Goal: Task Accomplishment & Management: Use online tool/utility

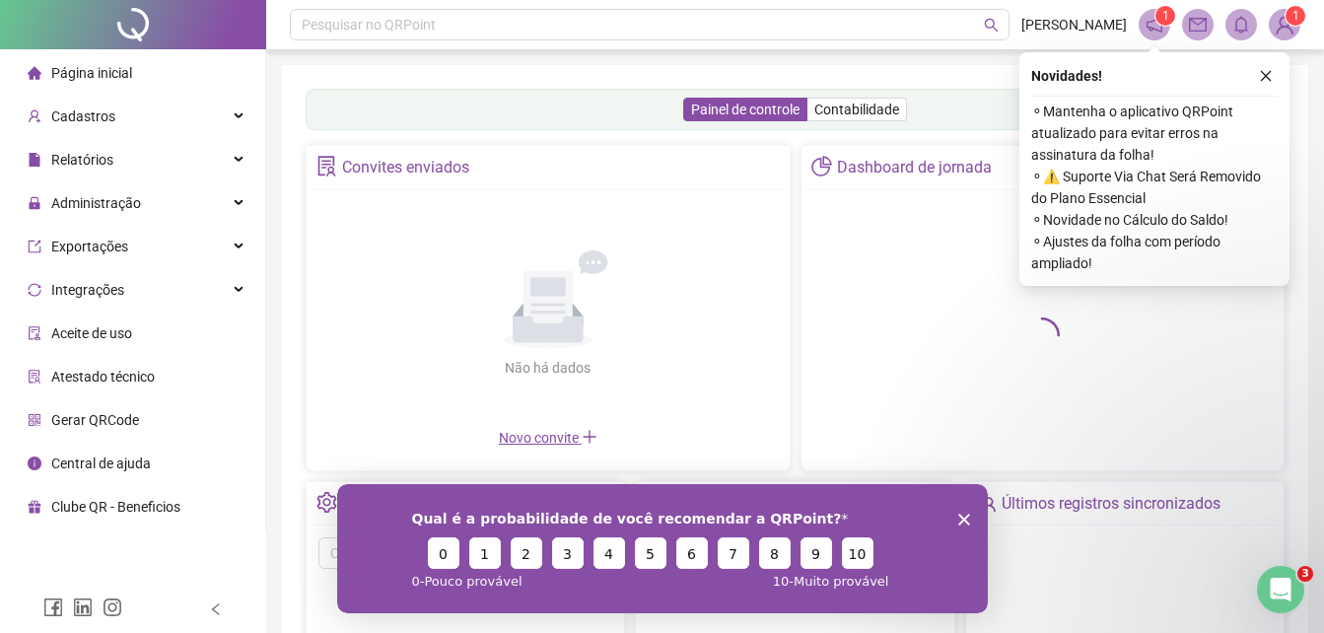
click at [962, 515] on icon "Encerrar pesquisa" at bounding box center [963, 519] width 12 height 12
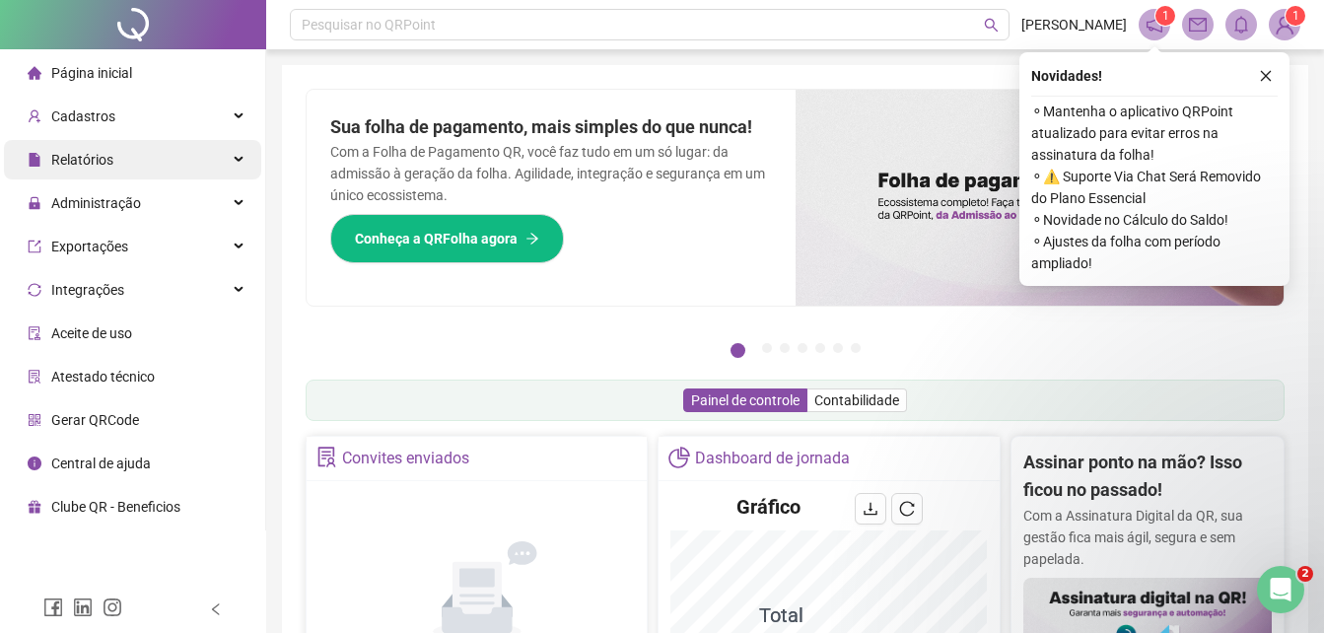
click at [236, 160] on icon at bounding box center [241, 160] width 10 height 0
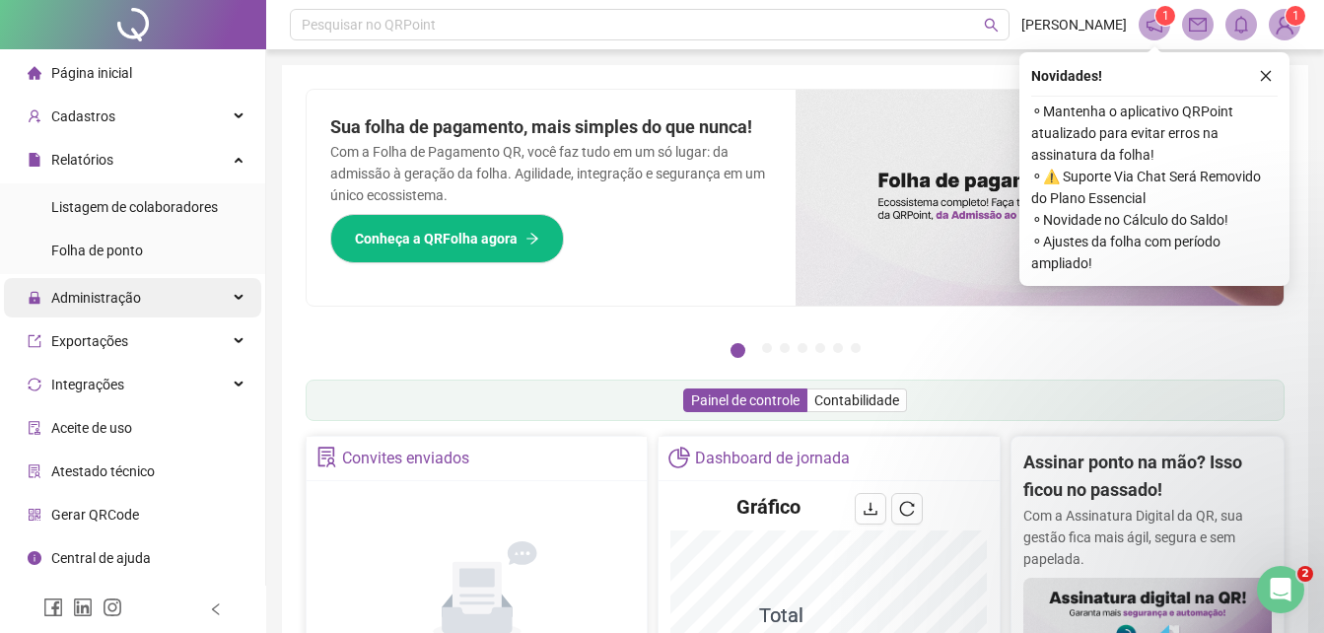
click at [241, 298] on div "Administração" at bounding box center [132, 297] width 257 height 39
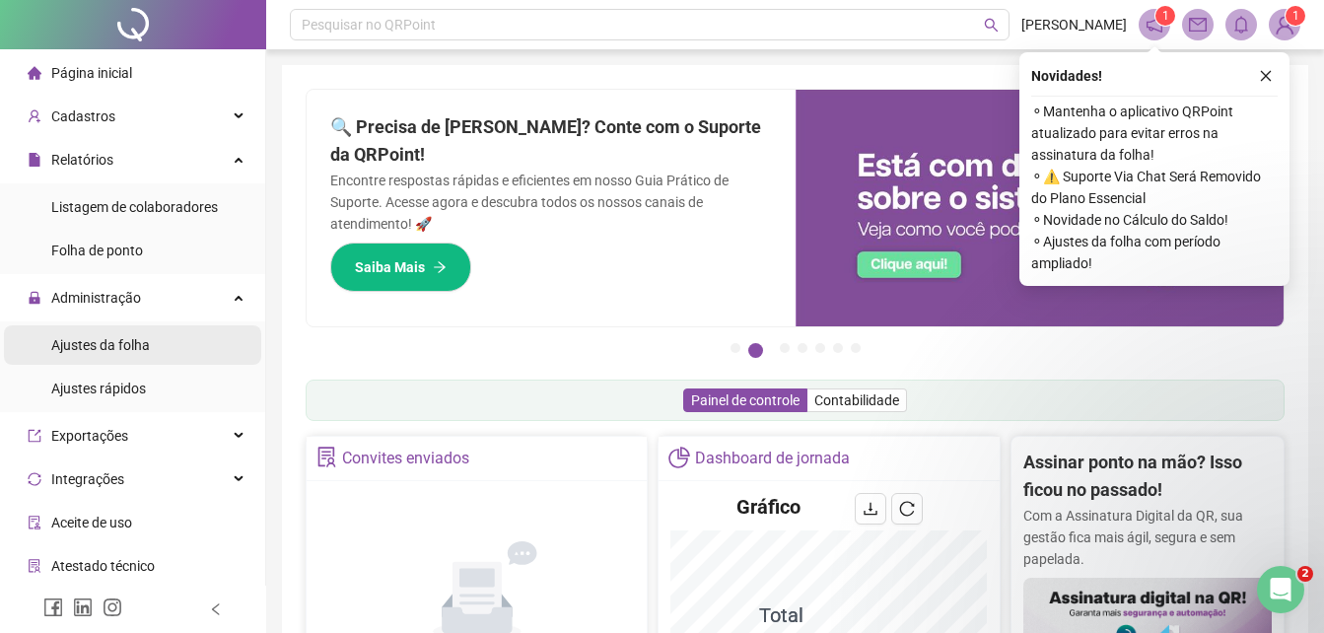
click at [143, 346] on span "Ajustes da folha" at bounding box center [100, 345] width 99 height 16
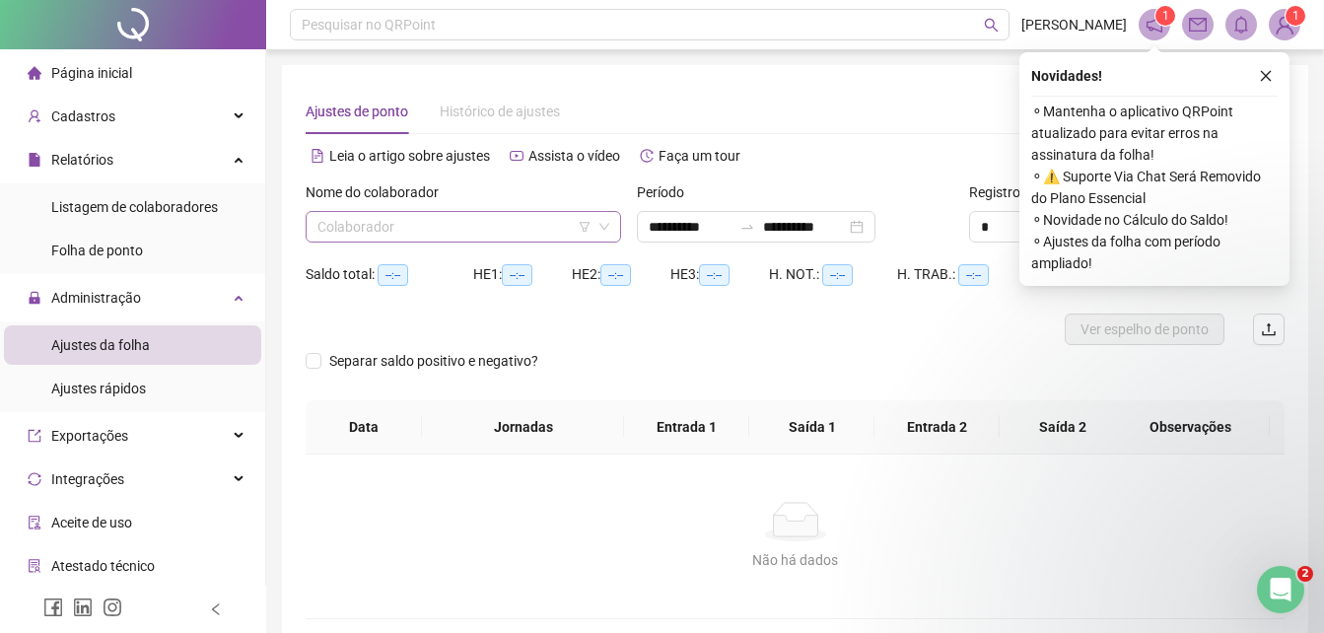
click at [600, 230] on icon "down" at bounding box center [604, 227] width 12 height 12
click at [602, 223] on icon "down" at bounding box center [604, 227] width 12 height 12
click at [554, 224] on input "search" at bounding box center [454, 227] width 274 height 30
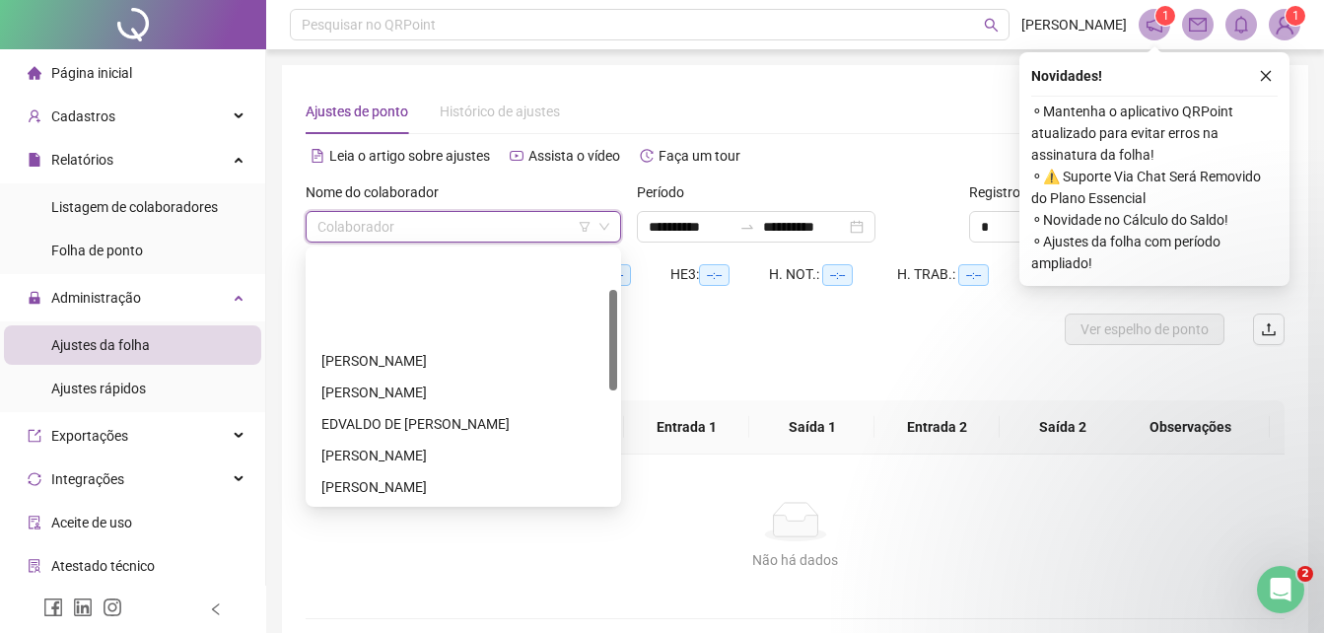
scroll to position [197, 0]
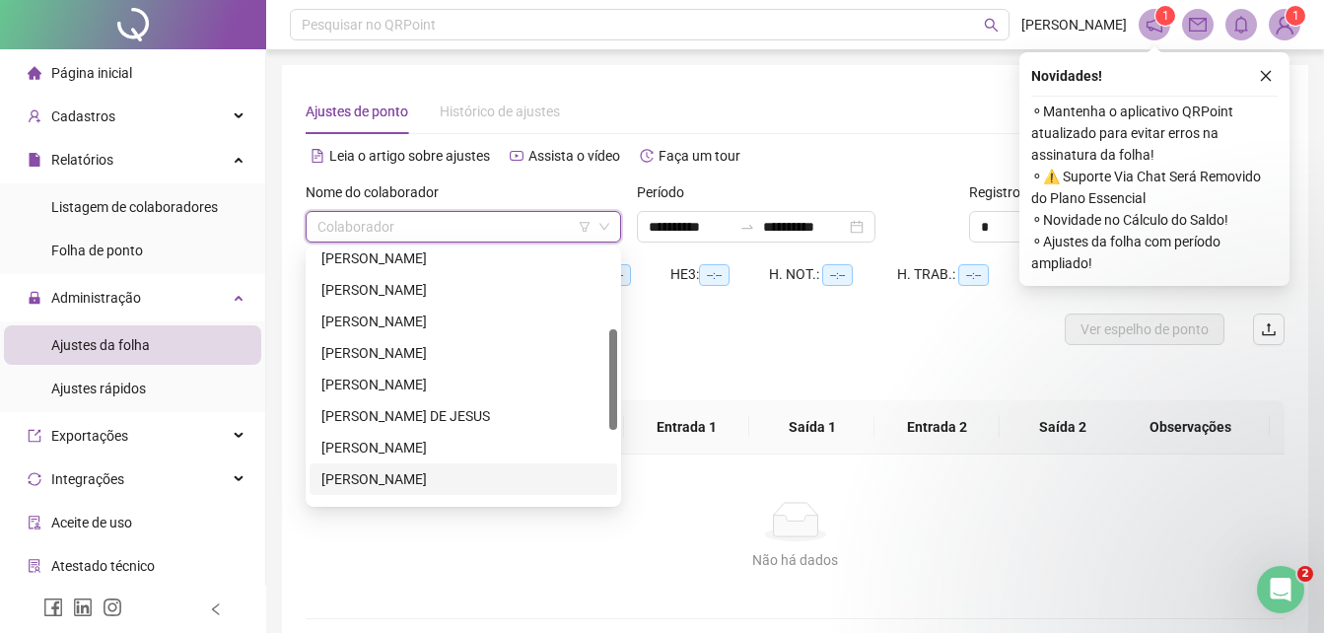
click at [503, 473] on div "[PERSON_NAME]" at bounding box center [463, 479] width 284 height 22
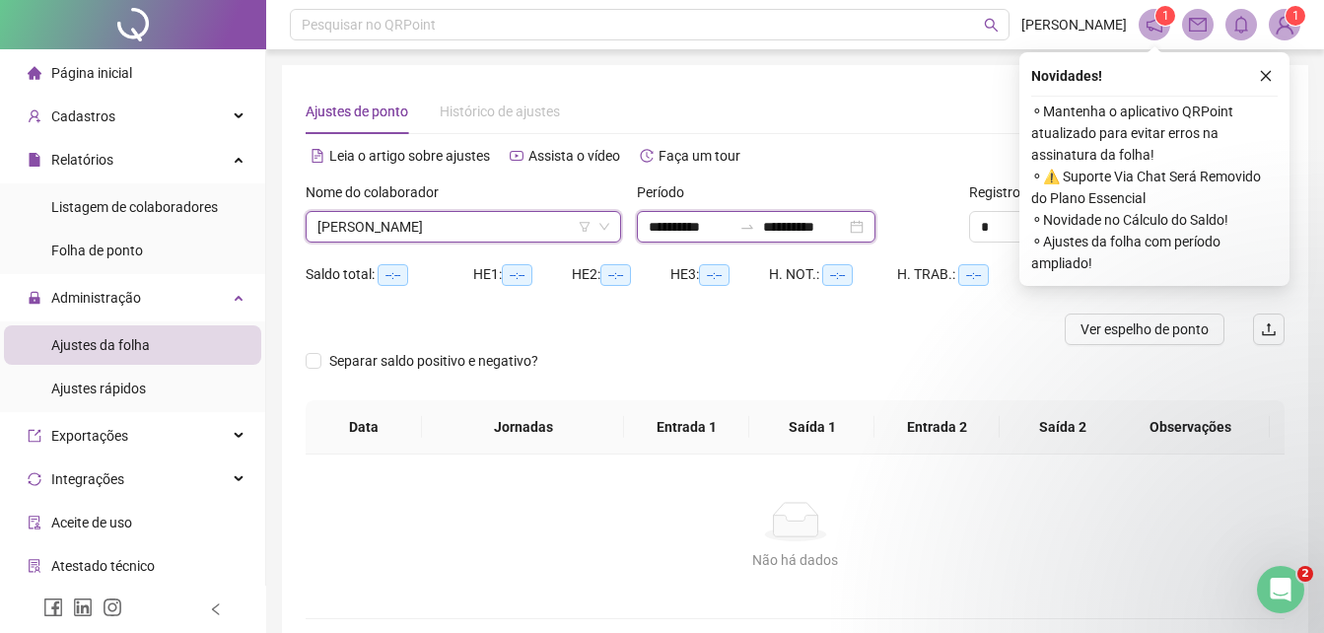
click at [801, 227] on input "**********" at bounding box center [804, 227] width 83 height 22
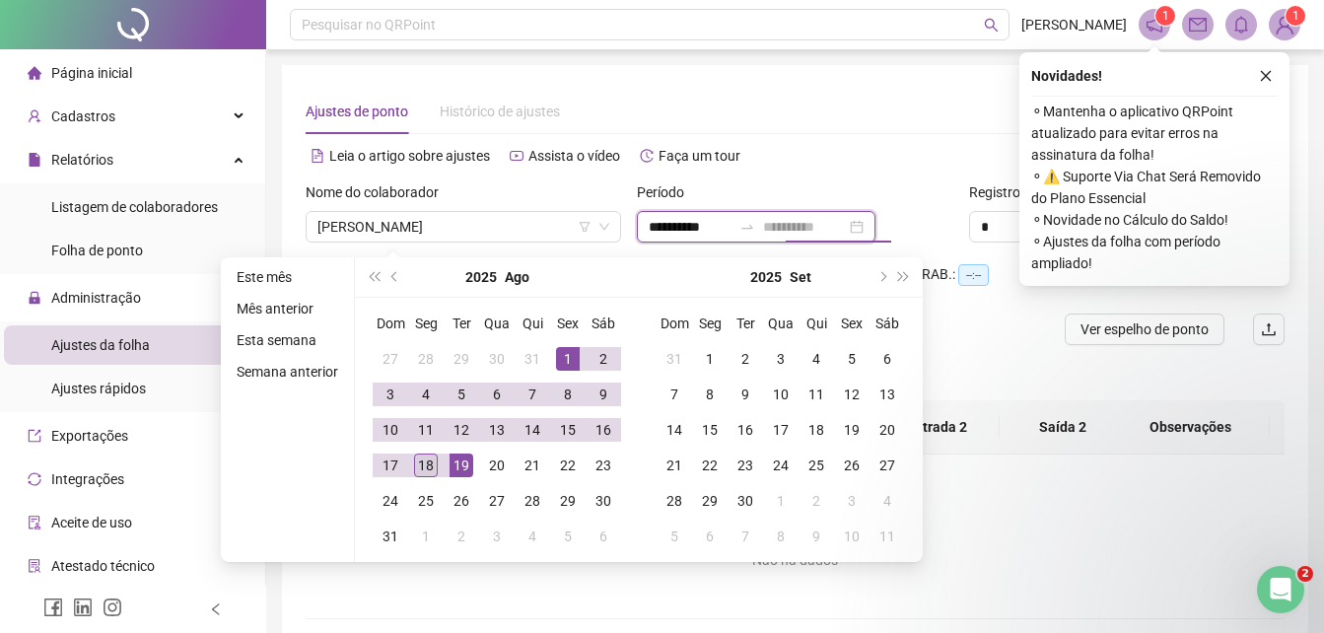
type input "**********"
click at [420, 459] on div "18" at bounding box center [426, 466] width 24 height 24
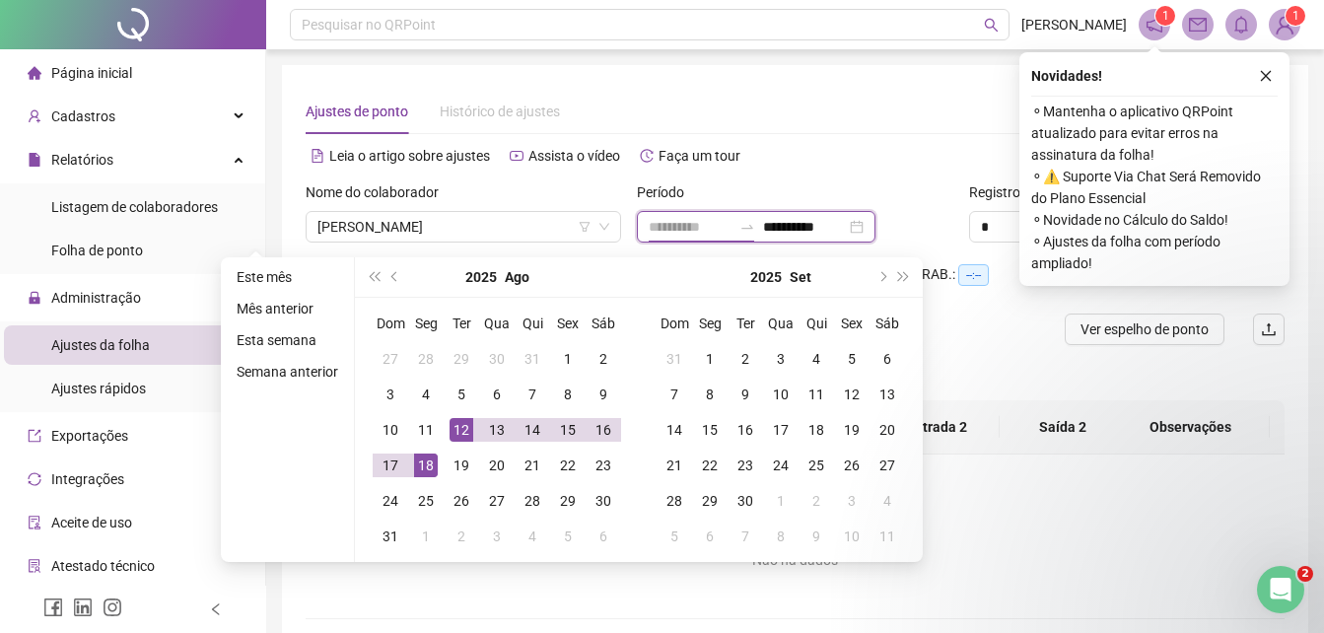
type input "**********"
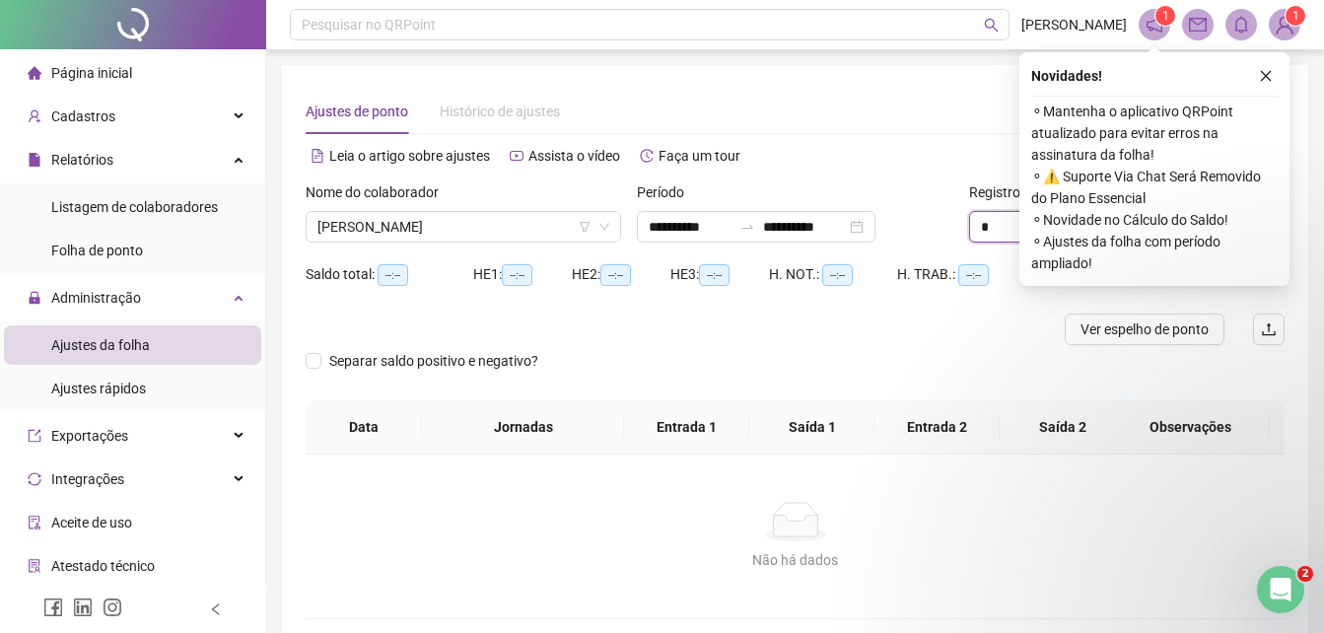
click at [996, 227] on input "*" at bounding box center [1013, 227] width 87 height 30
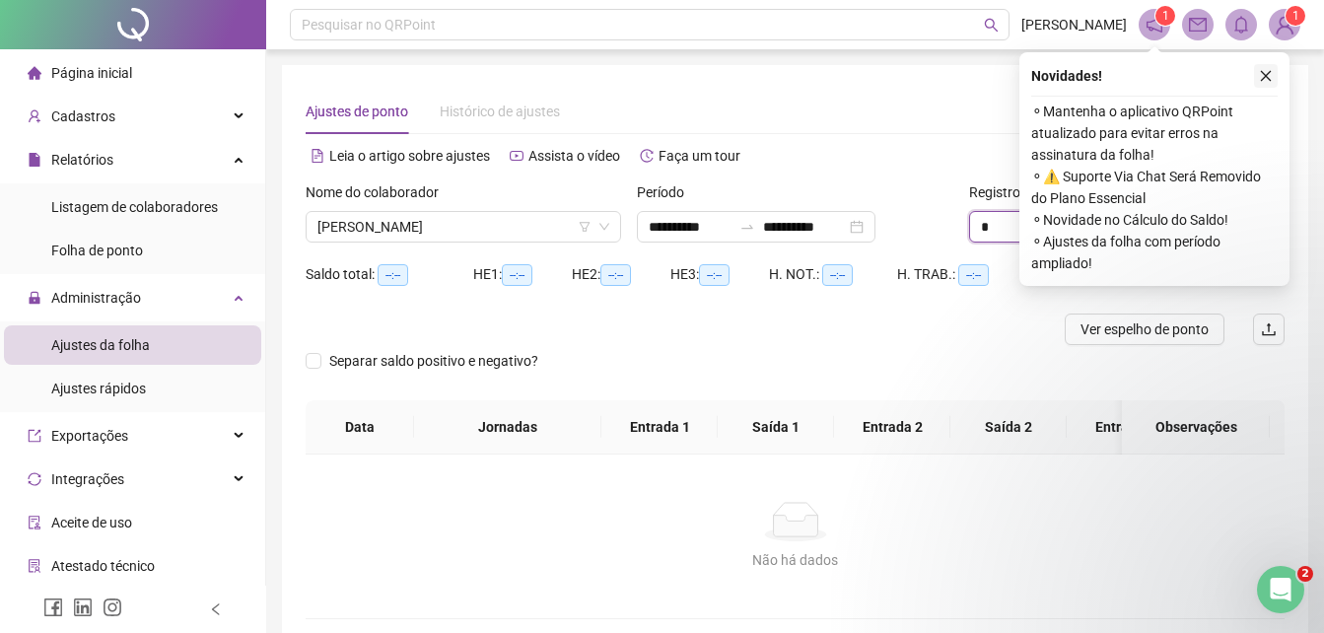
type input "*"
click at [1263, 70] on icon "close" at bounding box center [1266, 76] width 14 height 14
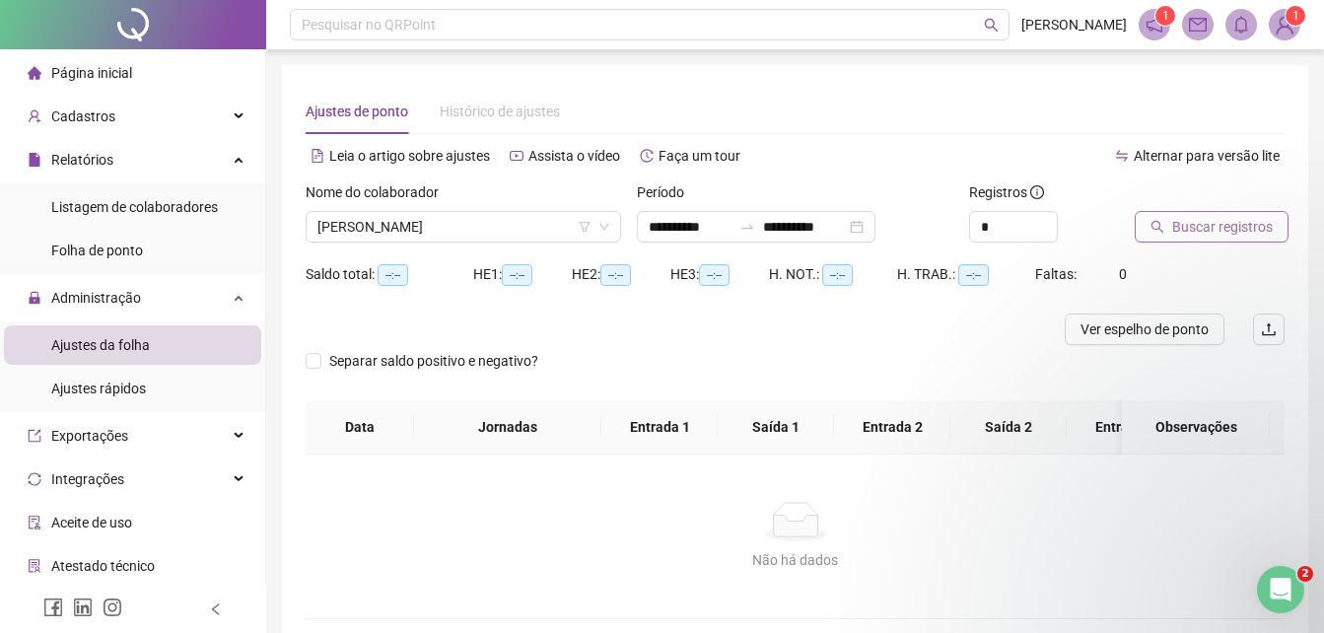
click at [1222, 233] on span "Buscar registros" at bounding box center [1222, 227] width 101 height 22
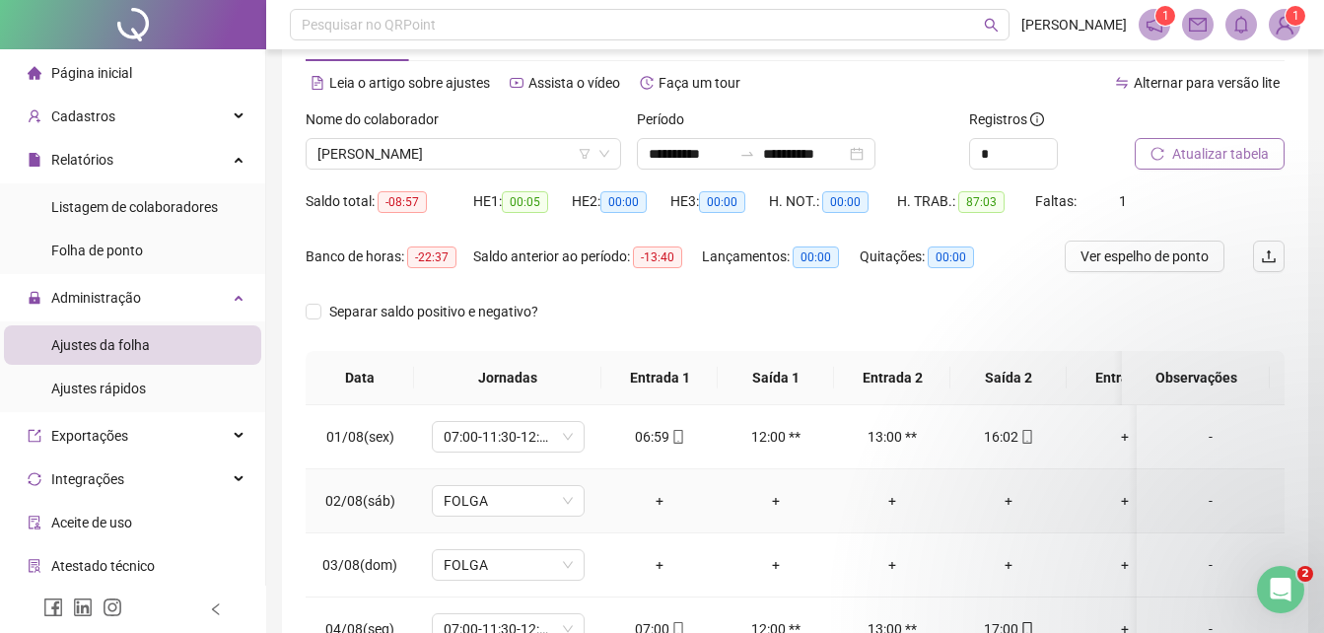
scroll to position [0, 0]
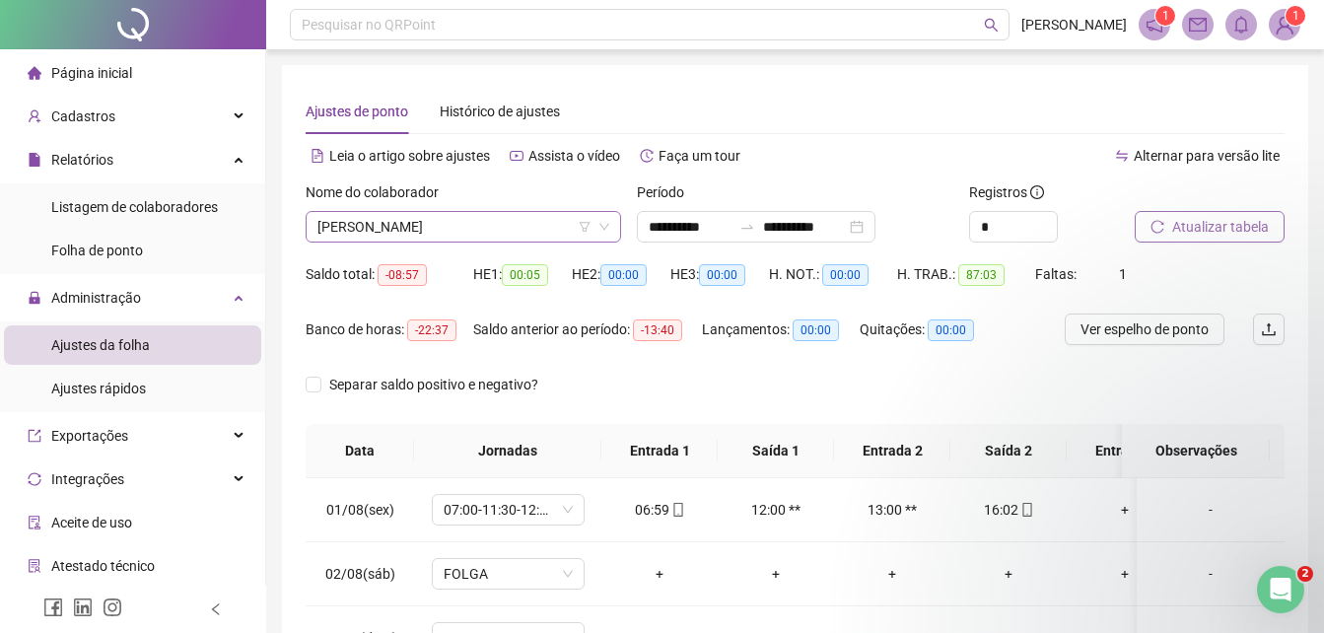
click at [567, 218] on span "[PERSON_NAME]" at bounding box center [463, 227] width 292 height 30
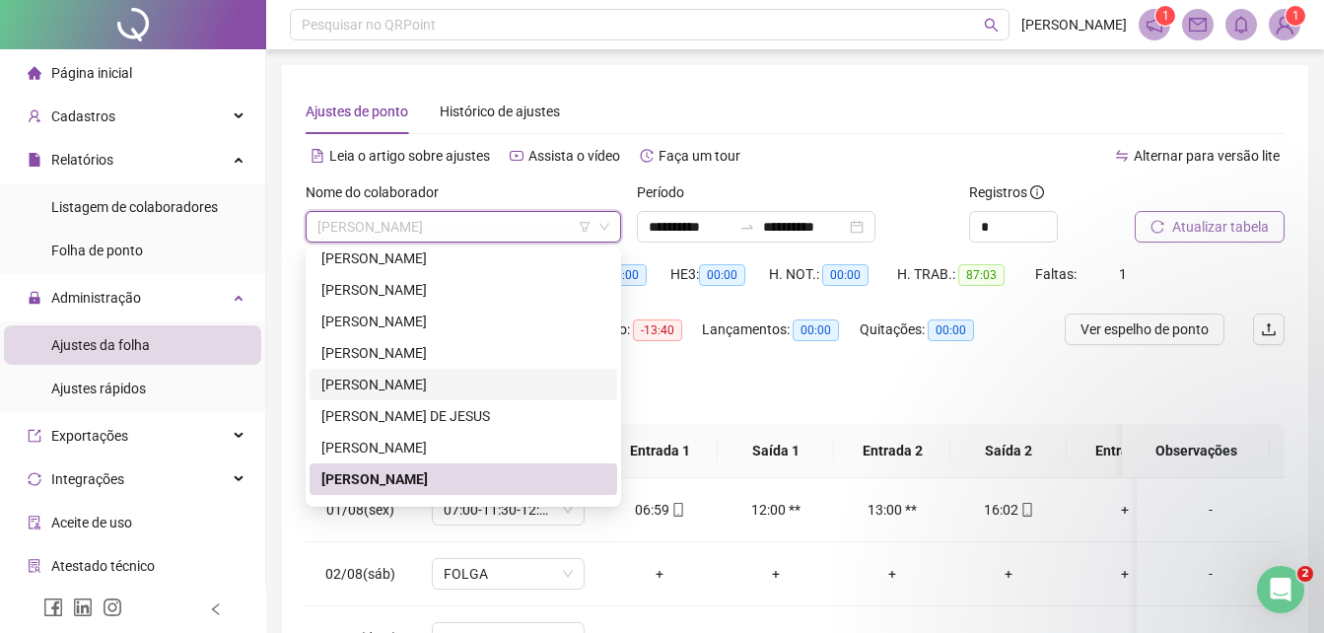
scroll to position [99, 0]
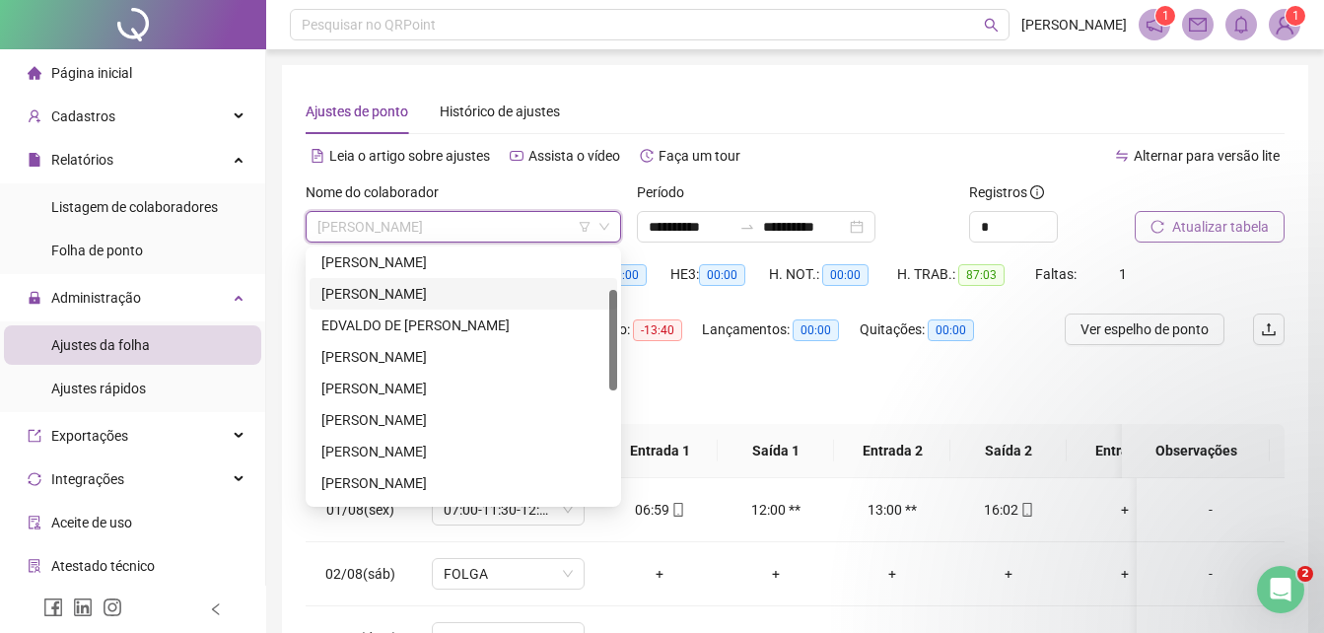
click at [411, 291] on div "[PERSON_NAME]" at bounding box center [463, 294] width 284 height 22
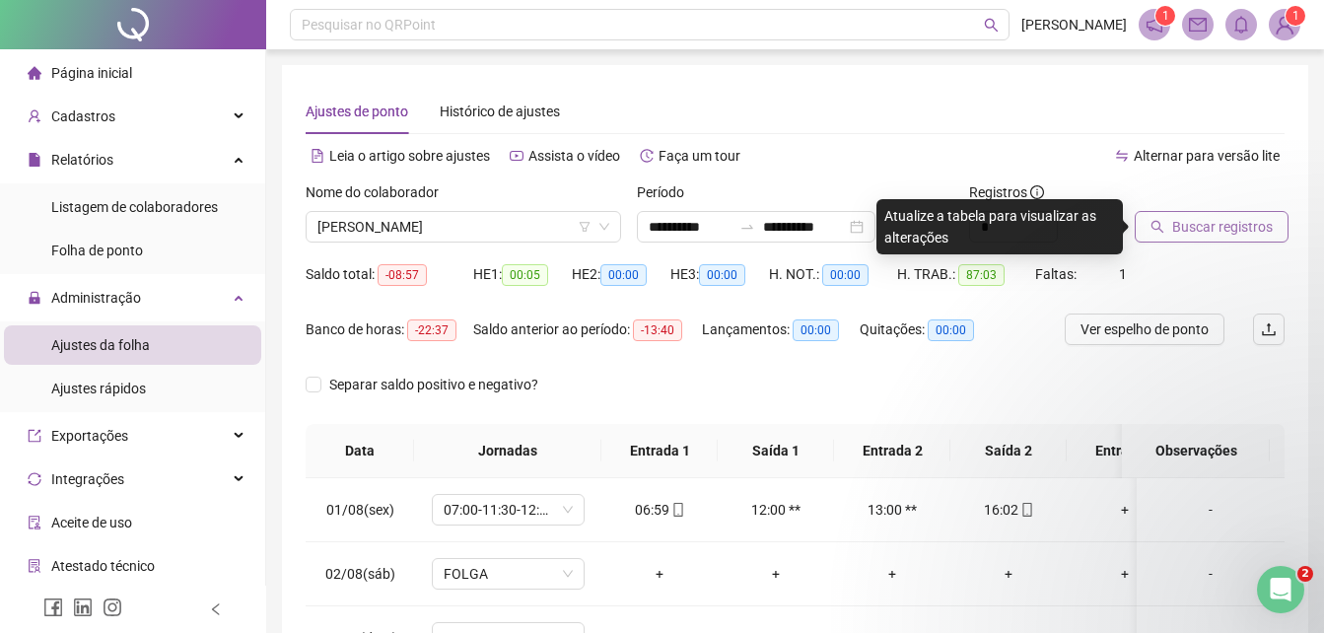
click at [1230, 225] on span "Buscar registros" at bounding box center [1222, 227] width 101 height 22
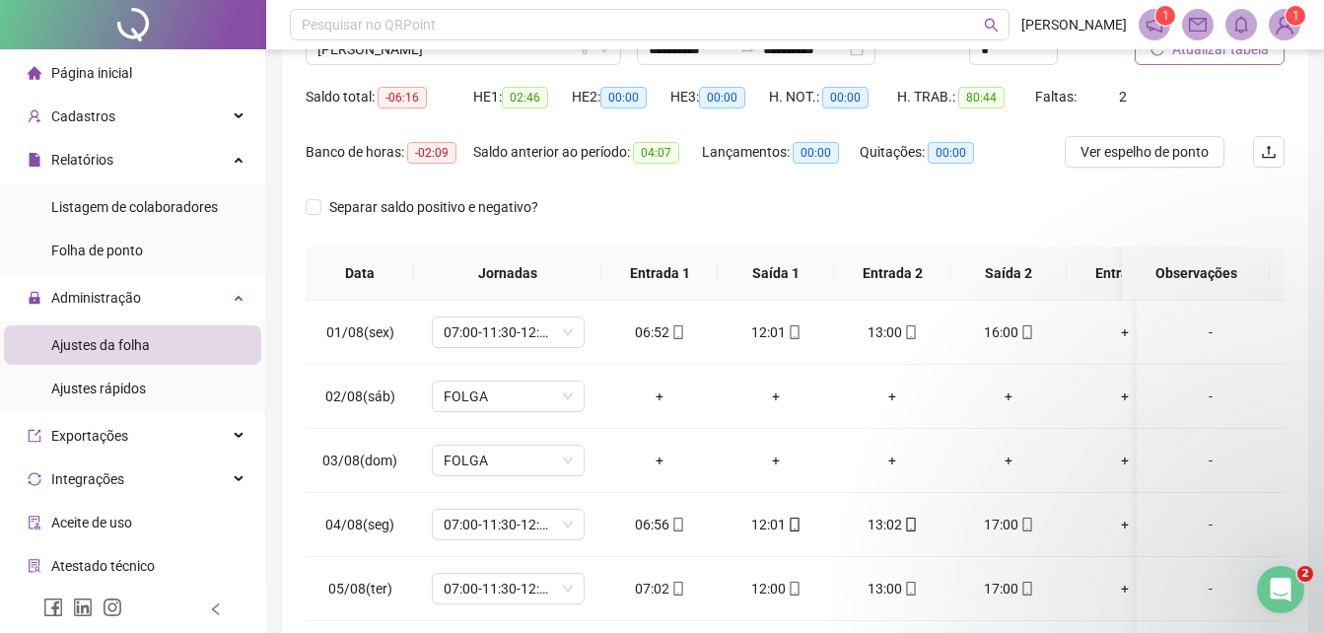
scroll to position [0, 0]
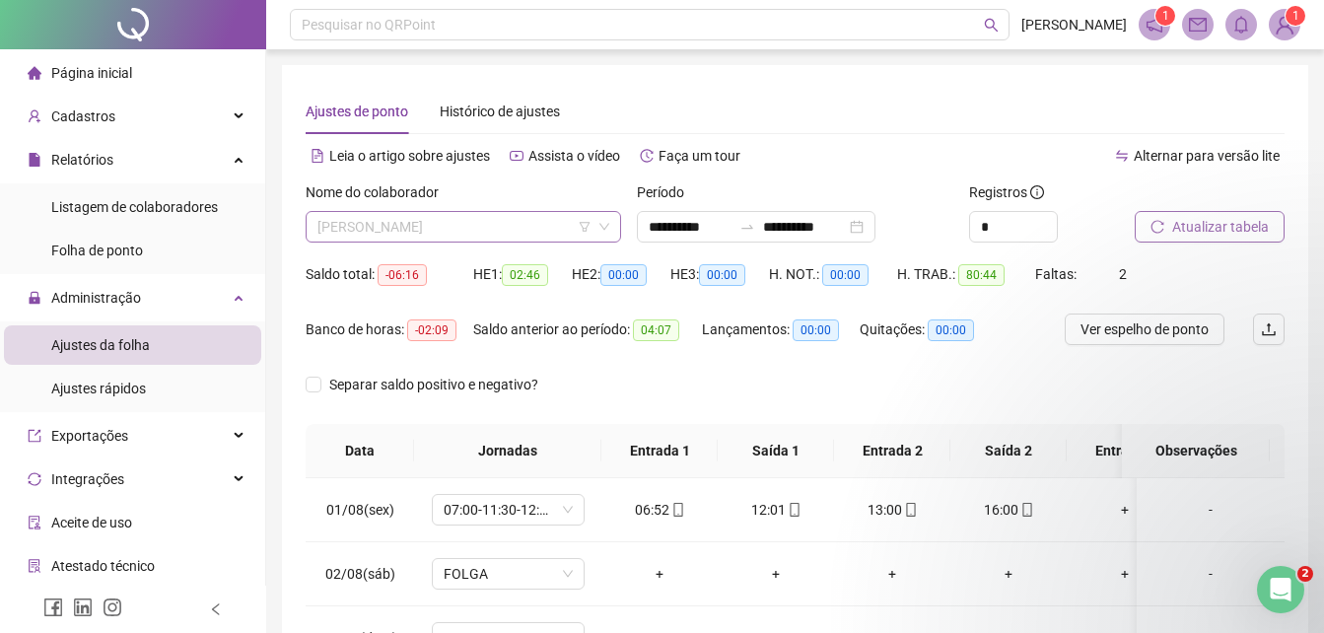
click at [515, 229] on span "[PERSON_NAME]" at bounding box center [463, 227] width 292 height 30
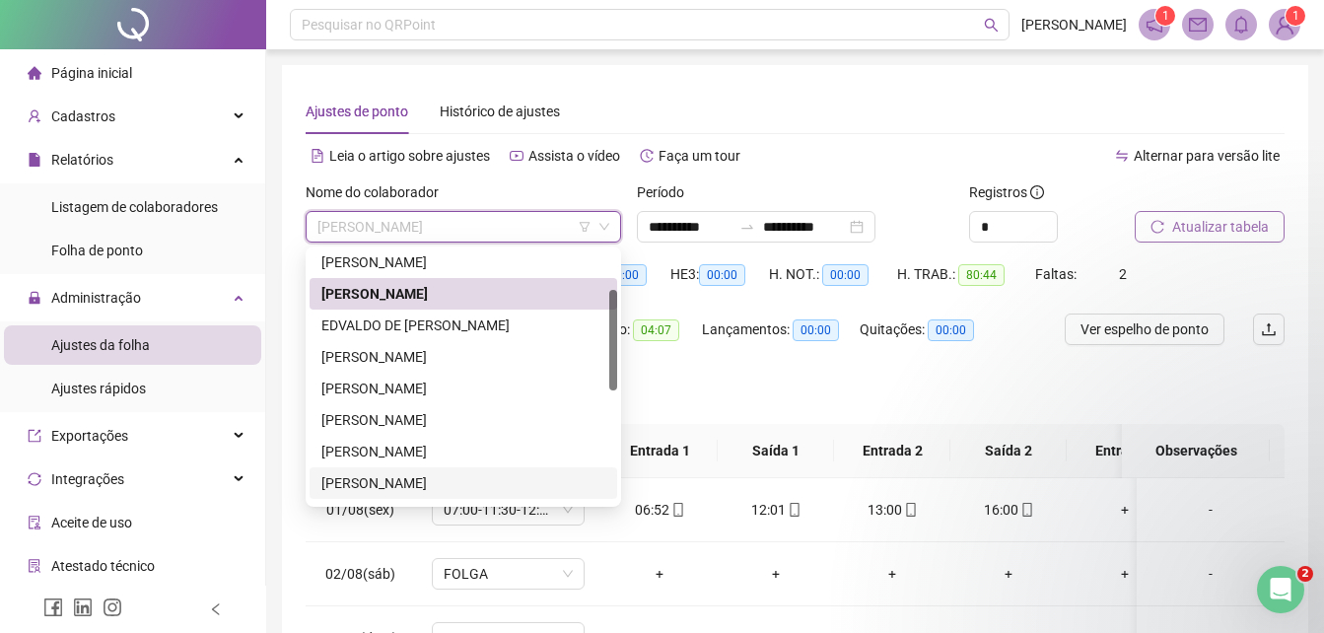
click at [454, 481] on div "[PERSON_NAME]" at bounding box center [463, 483] width 284 height 22
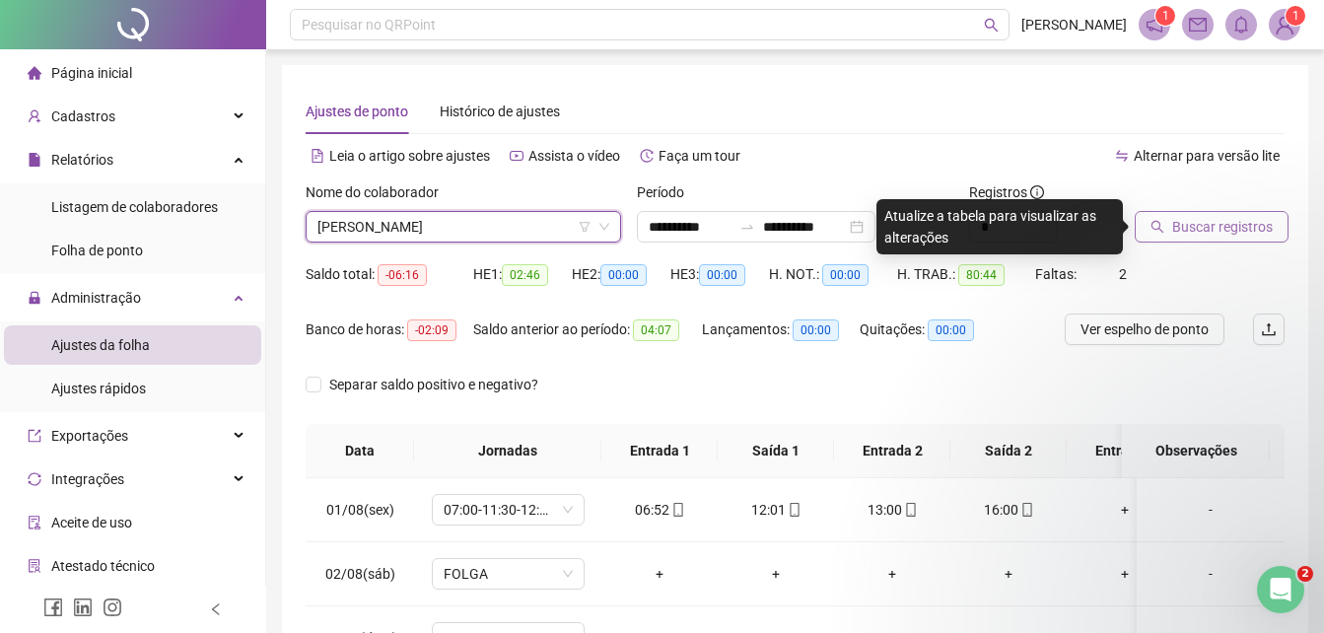
click at [1176, 234] on span "Buscar registros" at bounding box center [1222, 227] width 101 height 22
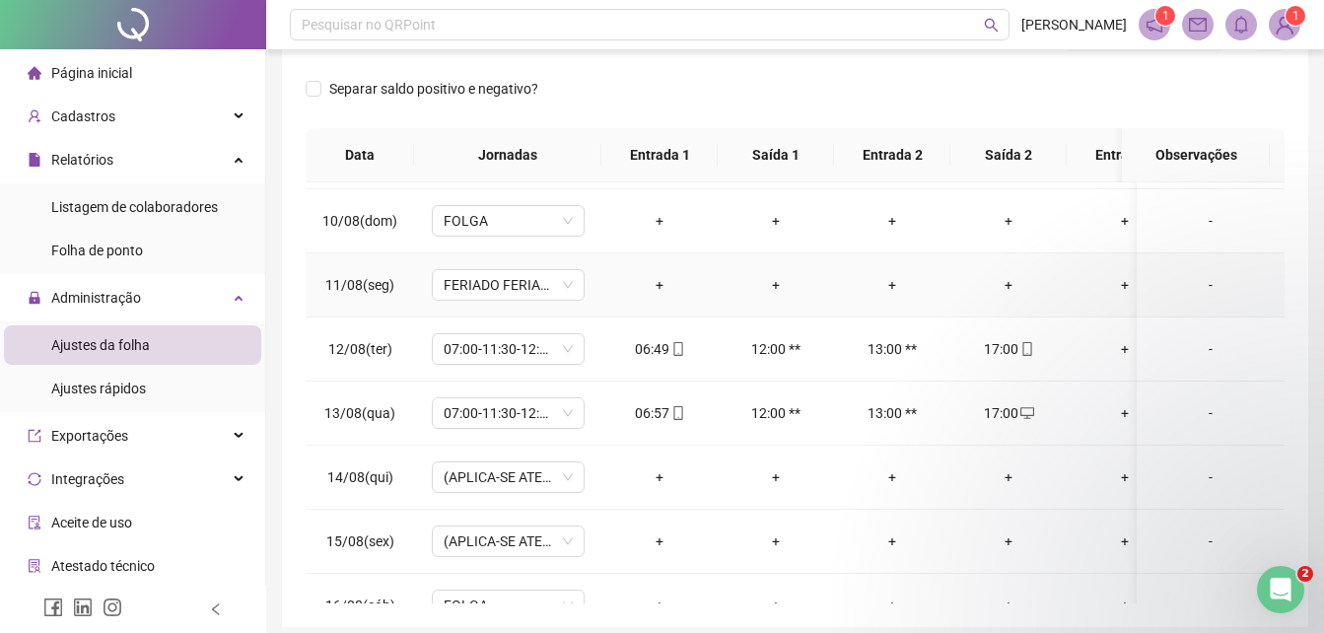
scroll to position [690, 0]
